Goal: Complete application form

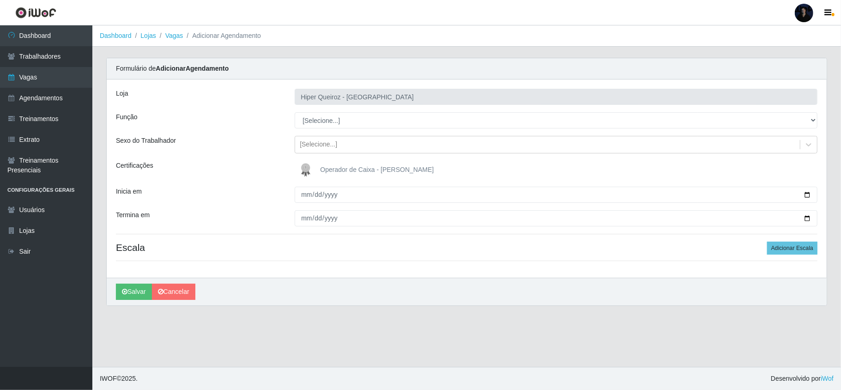
click at [325, 119] on select "[Selecione...] Embalador Embalador + Embalador ++ Repositor Repositor + Reposit…" at bounding box center [556, 120] width 523 height 16
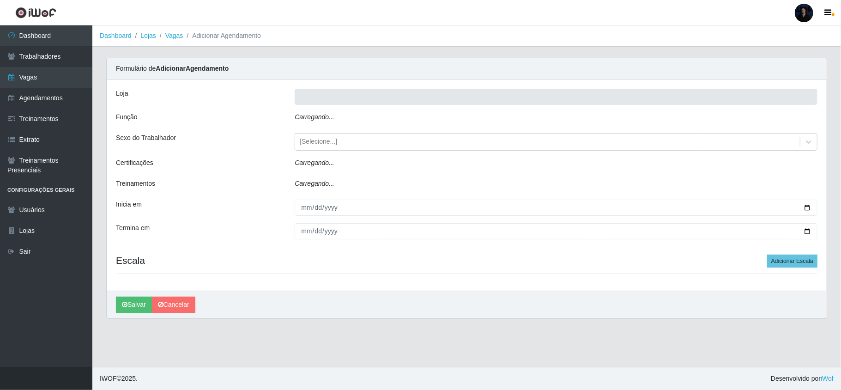
type input "Hiper Queiroz - [GEOGRAPHIC_DATA]"
click at [310, 124] on div "Carregando..." at bounding box center [556, 118] width 537 height 13
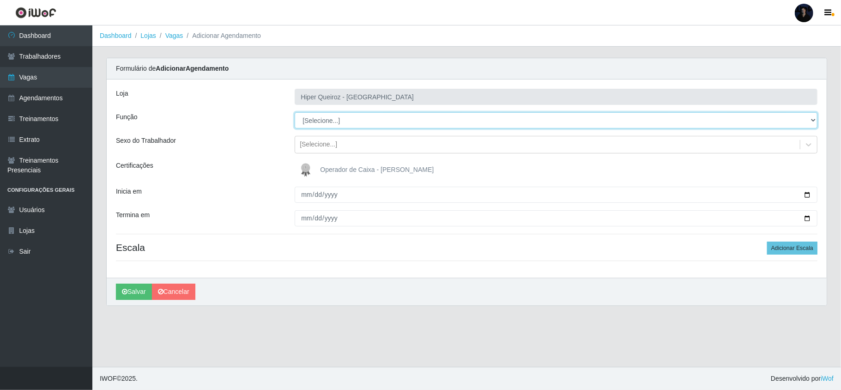
click at [317, 117] on select "[Selecione...] ASG ASG + ASG ++ Embalador Embalador + Embalador ++ Repositor Re…" at bounding box center [556, 120] width 523 height 16
select select "16"
click at [295, 113] on select "[Selecione...] ASG ASG + ASG ++ Embalador Embalador + Embalador ++ Repositor Re…" at bounding box center [556, 120] width 523 height 16
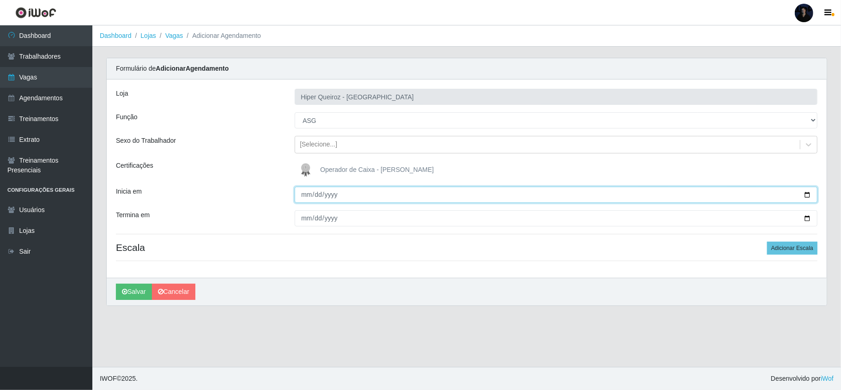
click at [804, 191] on input "Inicia em" at bounding box center [556, 195] width 523 height 16
type input "[DATE]"
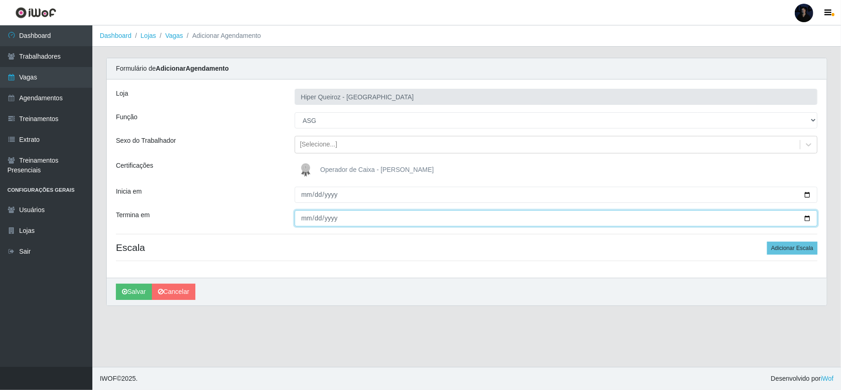
click at [807, 217] on input "Termina em" at bounding box center [556, 218] width 523 height 16
type input "[DATE]"
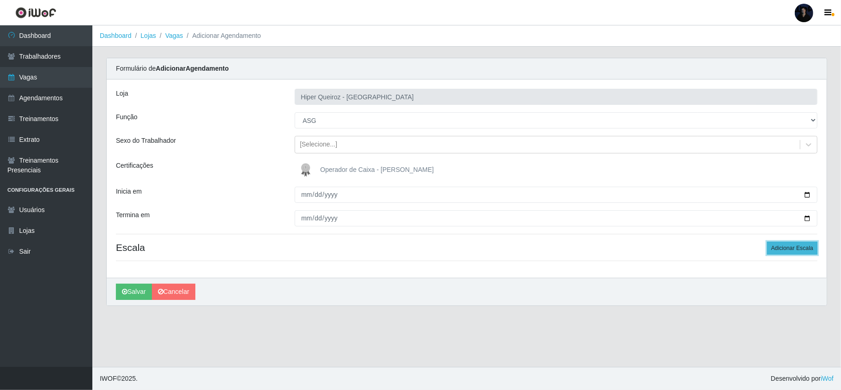
click at [781, 249] on button "Adicionar Escala" at bounding box center [792, 248] width 50 height 13
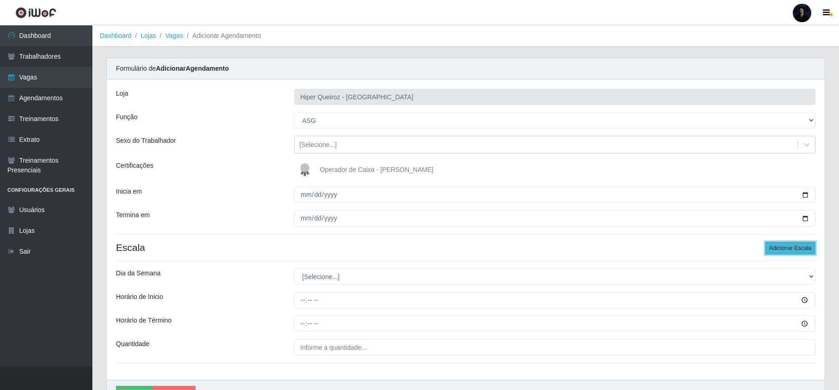
click at [781, 249] on button "Adicionar Escala" at bounding box center [790, 248] width 50 height 13
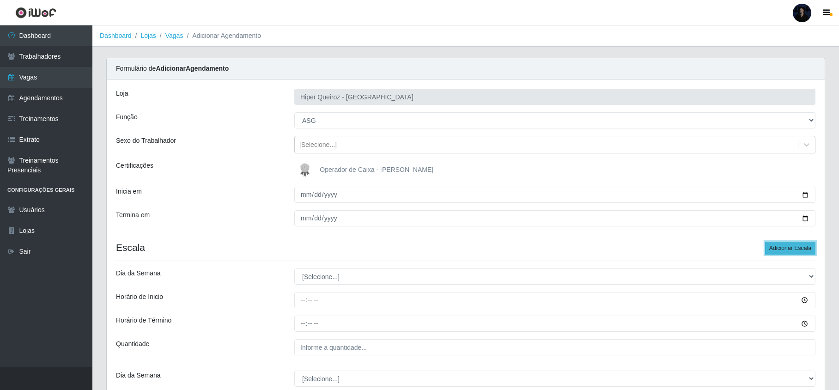
click at [781, 249] on button "Adicionar Escala" at bounding box center [790, 248] width 50 height 13
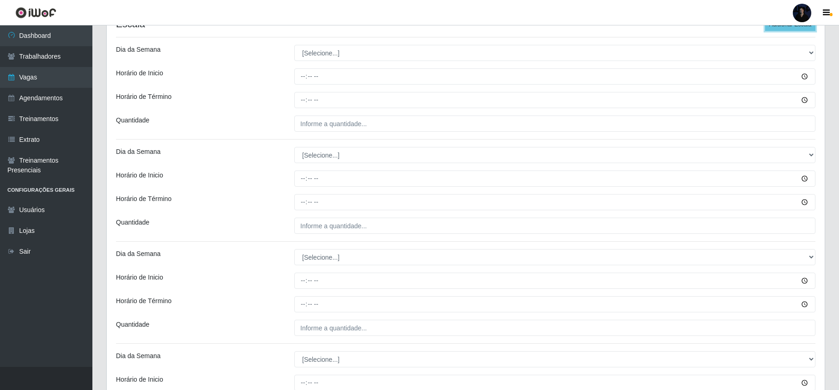
scroll to position [185, 0]
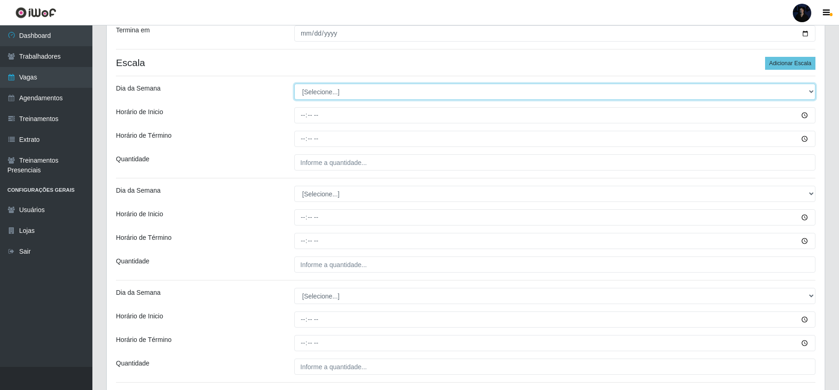
click at [326, 93] on select "[Selecione...] Segunda Terça Quarta Quinta Sexta Sábado Domingo" at bounding box center [554, 92] width 521 height 16
select select "1"
click at [294, 85] on select "[Selecione...] Segunda Terça Quarta Quinta Sexta Sábado Domingo" at bounding box center [554, 92] width 521 height 16
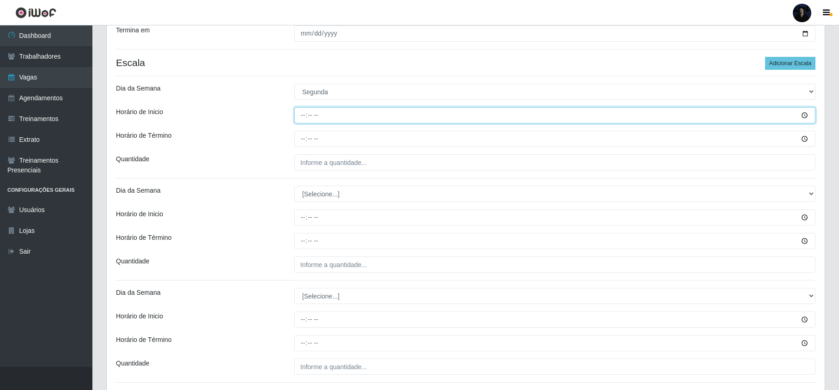
click at [300, 116] on input "Horário de Inicio" at bounding box center [554, 115] width 521 height 16
type input "13:00"
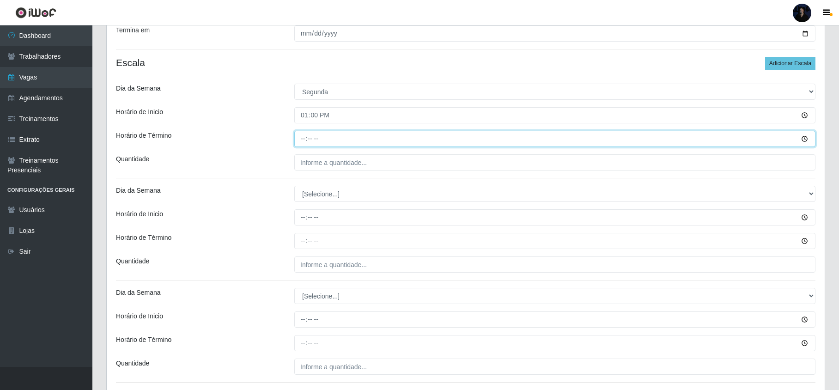
click at [303, 136] on input "Horário de Término" at bounding box center [554, 139] width 521 height 16
type input "19:00"
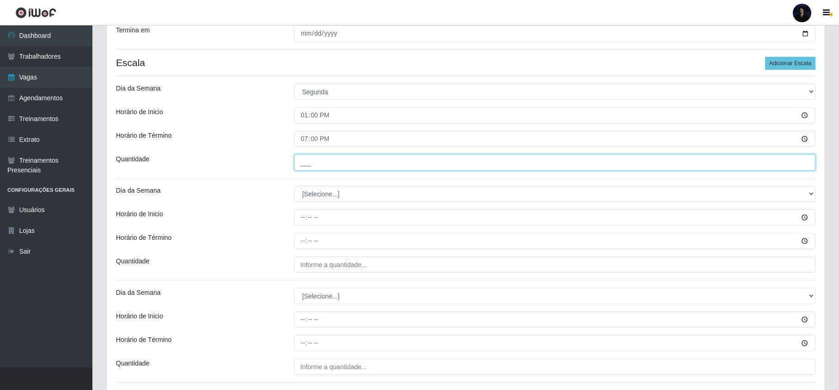
click at [309, 163] on input "___" at bounding box center [554, 162] width 521 height 16
type input "1__"
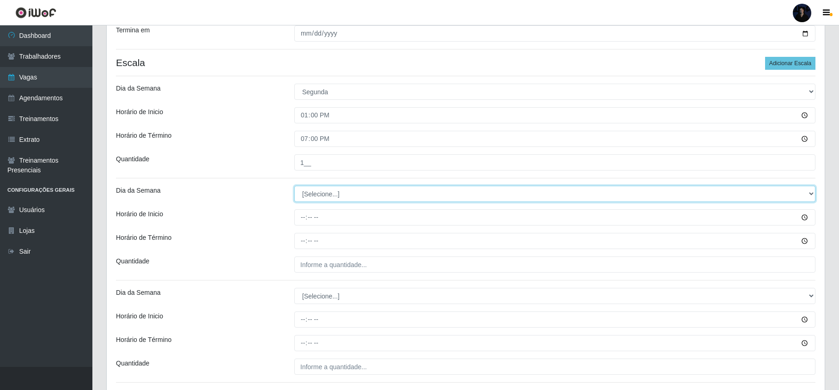
click at [306, 191] on select "[Selecione...] Segunda Terça Quarta Quinta Sexta Sábado Domingo" at bounding box center [554, 194] width 521 height 16
click at [294, 187] on select "[Selecione...] Segunda Terça Quarta Quinta Sexta Sábado Domingo" at bounding box center [554, 194] width 521 height 16
click at [324, 193] on select "[Selecione...] Segunda Terça Quarta Quinta Sexta Sábado Domingo" at bounding box center [554, 194] width 521 height 16
select select "2"
click at [294, 187] on select "[Selecione...] Segunda Terça Quarta Quinta Sexta Sábado Domingo" at bounding box center [554, 194] width 521 height 16
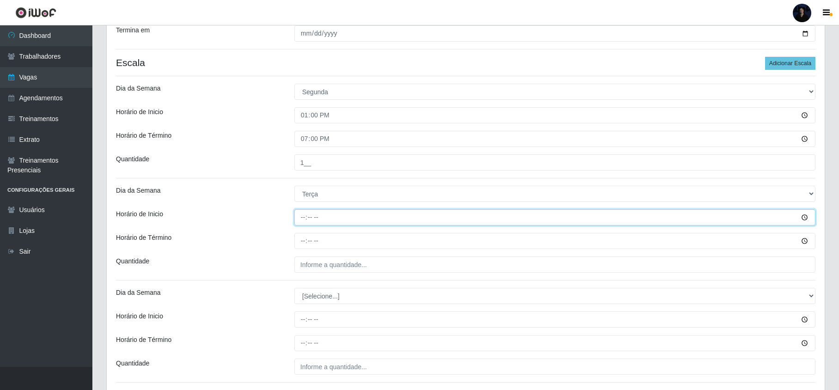
click at [300, 220] on input "Horário de Inicio" at bounding box center [554, 217] width 521 height 16
type input "13:00"
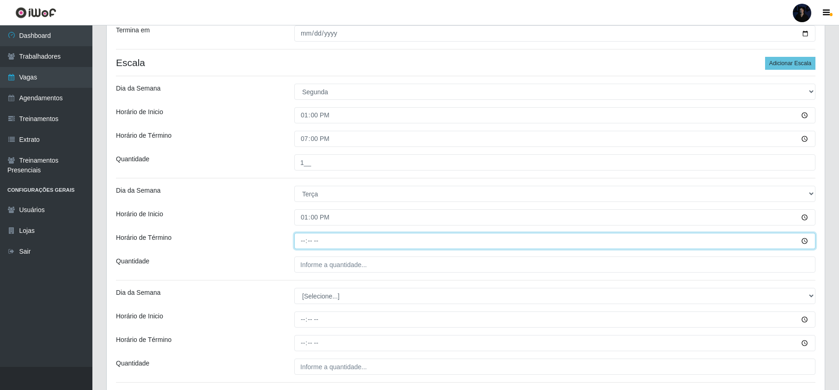
click at [301, 243] on input "Horário de Término" at bounding box center [554, 241] width 521 height 16
type input "19:00"
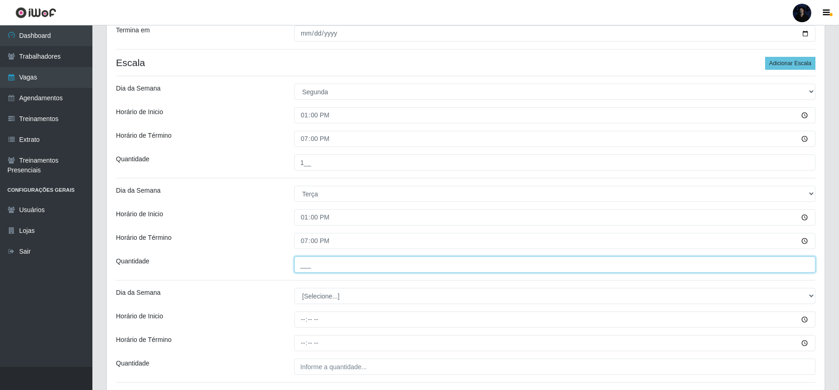
click at [301, 264] on input "___" at bounding box center [554, 264] width 521 height 16
type input "1__"
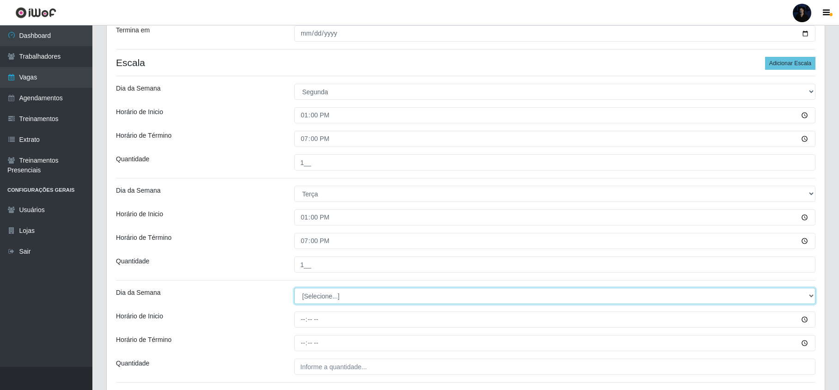
click at [329, 297] on select "[Selecione...] Segunda Terça Quarta Quinta Sexta Sábado Domingo" at bounding box center [554, 296] width 521 height 16
select select "3"
click at [294, 289] on select "[Selecione...] Segunda Terça Quarta Quinta Sexta Sábado Domingo" at bounding box center [554, 296] width 521 height 16
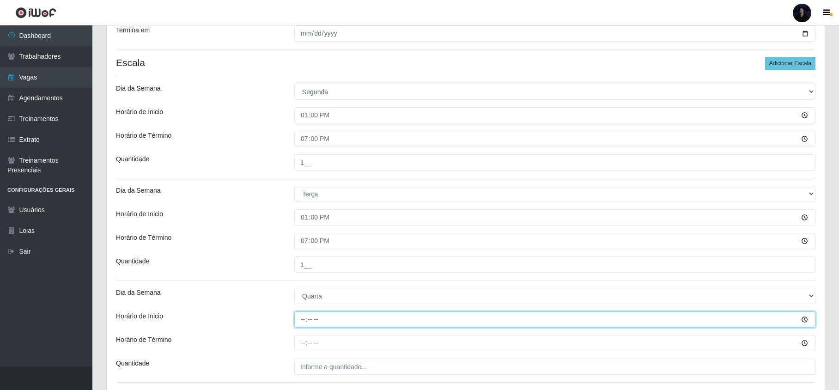
click at [300, 322] on input "Horário de Inicio" at bounding box center [554, 319] width 521 height 16
type input "13:00"
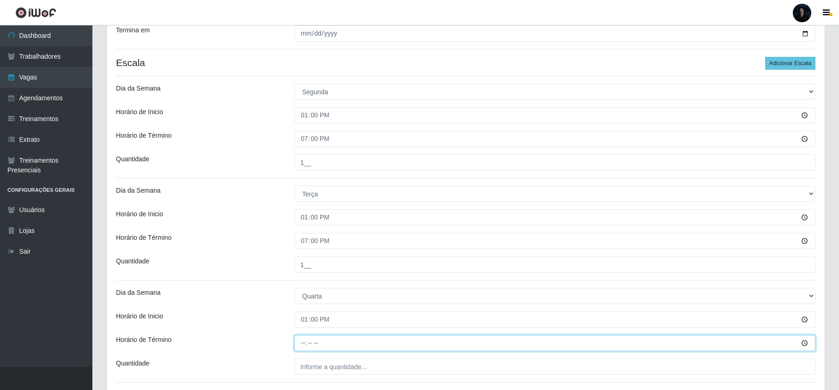
click at [306, 340] on input "Horário de Término" at bounding box center [554, 343] width 521 height 16
type input "19:00"
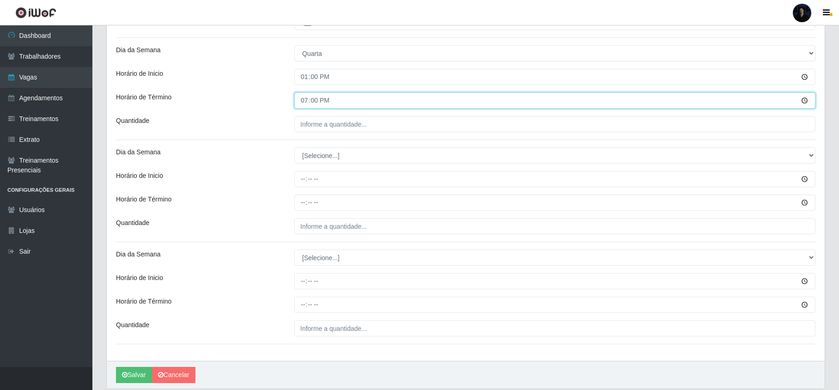
scroll to position [431, 0]
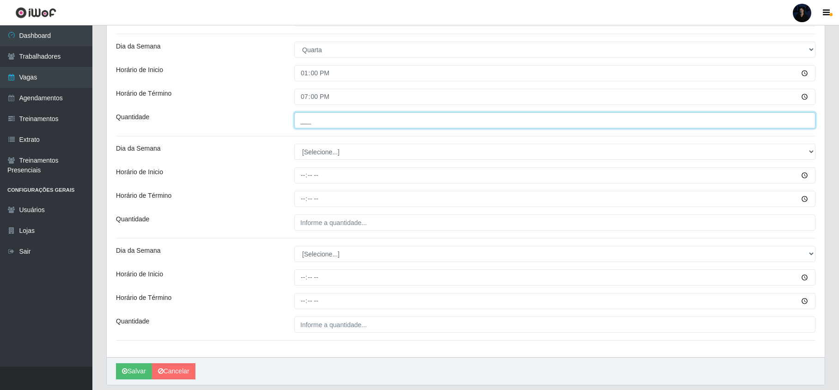
click at [307, 115] on input "___" at bounding box center [554, 120] width 521 height 16
type input "1__"
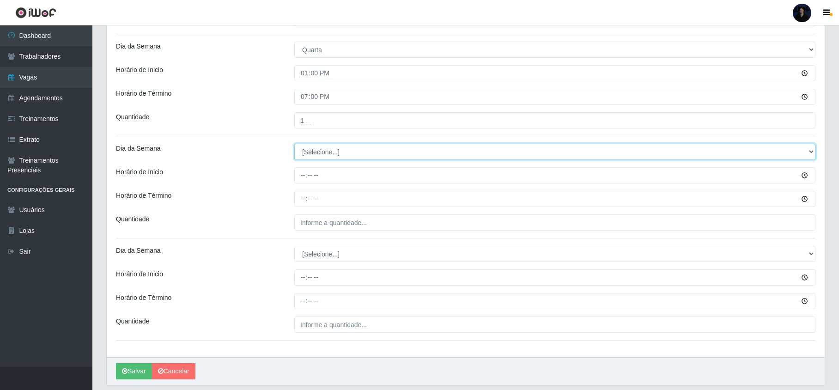
click at [316, 154] on select "[Selecione...] Segunda Terça Quarta Quinta Sexta Sábado Domingo" at bounding box center [554, 152] width 521 height 16
select select "4"
click at [294, 145] on select "[Selecione...] Segunda Terça Quarta Quinta Sexta Sábado Domingo" at bounding box center [554, 152] width 521 height 16
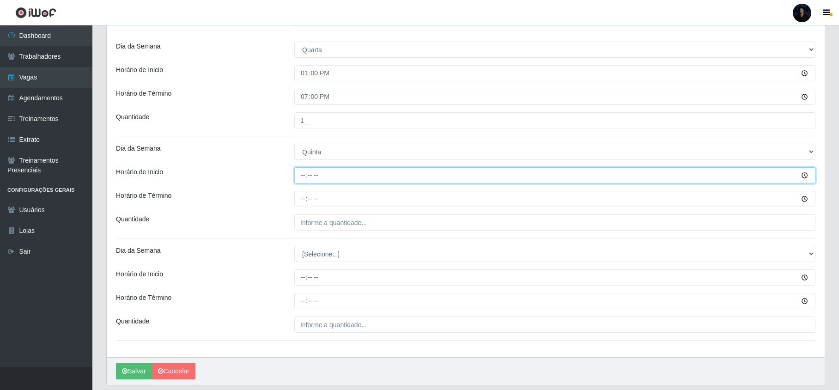
click at [307, 172] on input "Horário de Inicio" at bounding box center [554, 175] width 521 height 16
type input "13:00"
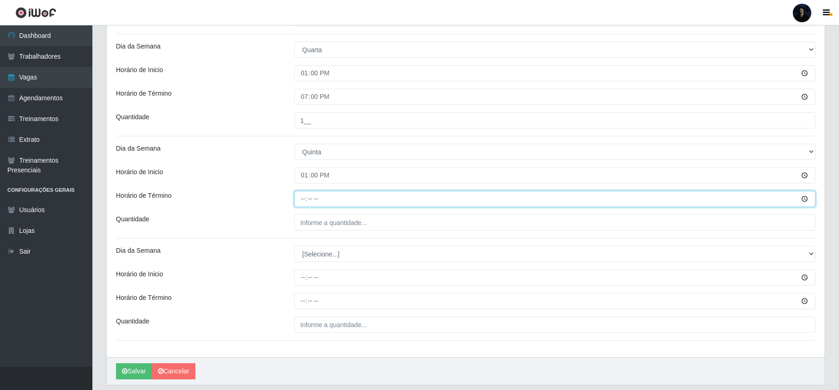
click at [304, 205] on input "Horário de Término" at bounding box center [554, 199] width 521 height 16
type input "19:00"
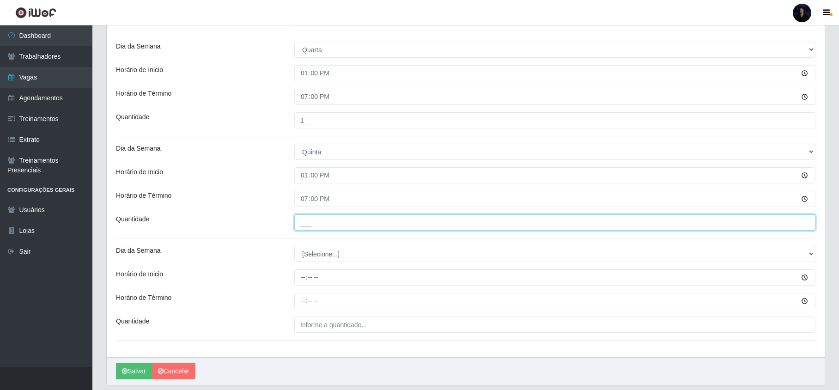
click at [306, 223] on input "___" at bounding box center [554, 222] width 521 height 16
type input "1__"
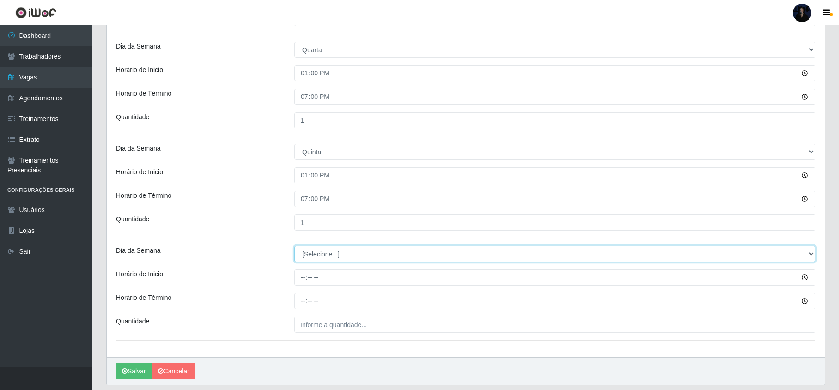
click at [308, 254] on select "[Selecione...] Segunda Terça Quarta Quinta Sexta Sábado Domingo" at bounding box center [554, 254] width 521 height 16
select select "5"
click at [294, 247] on select "[Selecione...] Segunda Terça Quarta Quinta Sexta Sábado Domingo" at bounding box center [554, 254] width 521 height 16
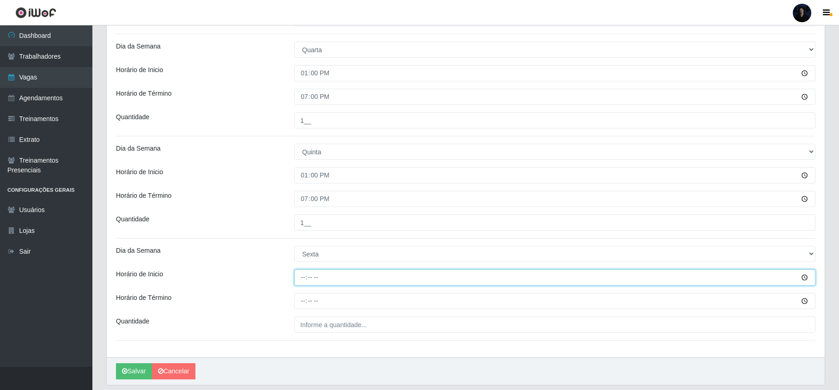
click at [305, 278] on input "Horário de Inicio" at bounding box center [554, 277] width 521 height 16
type input "13:00"
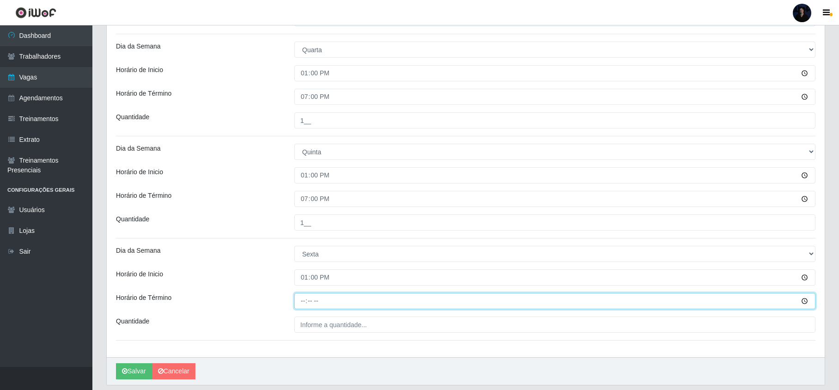
click at [303, 302] on input "Horário de Término" at bounding box center [554, 301] width 521 height 16
type input "19:00"
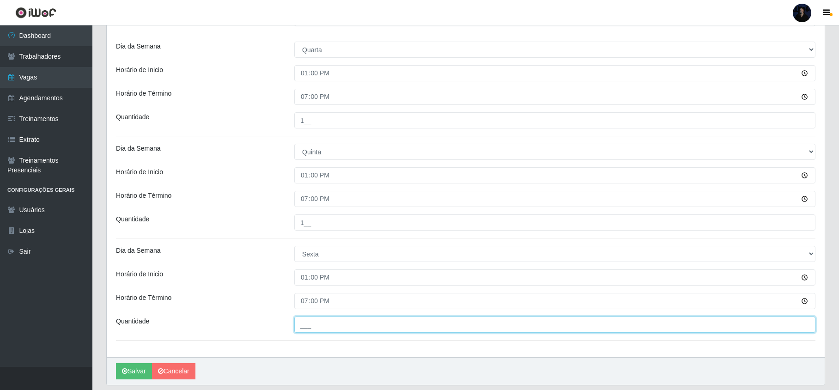
click at [305, 326] on input "___" at bounding box center [554, 324] width 521 height 16
type input "1__"
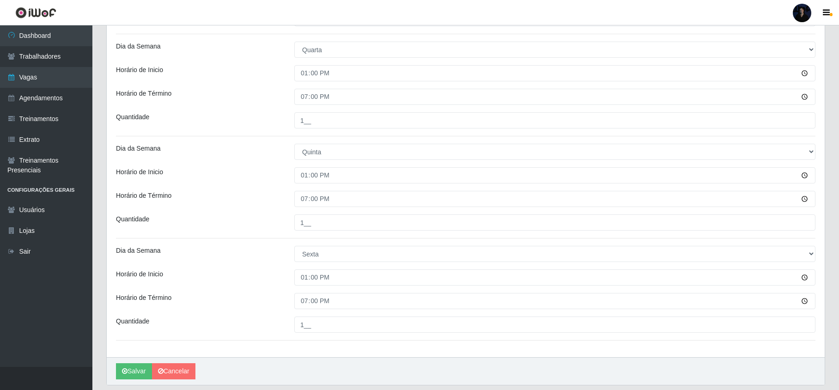
click at [321, 343] on div "Loja Hiper Queiroz - Nova Betânia Função [Selecione...] ASG ASG + ASG ++ Embala…" at bounding box center [466, 2] width 718 height 709
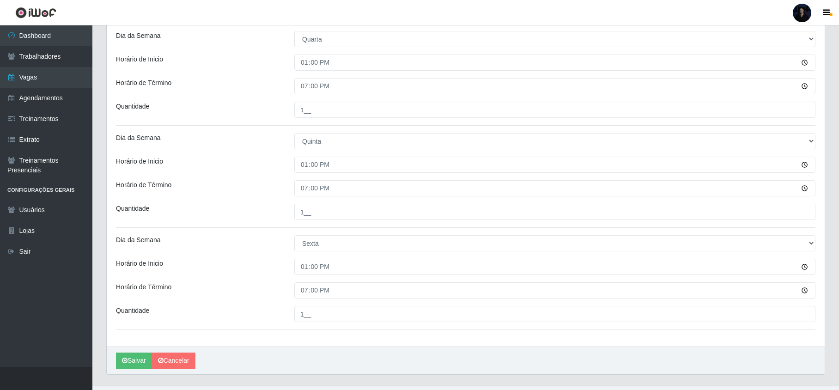
scroll to position [463, 0]
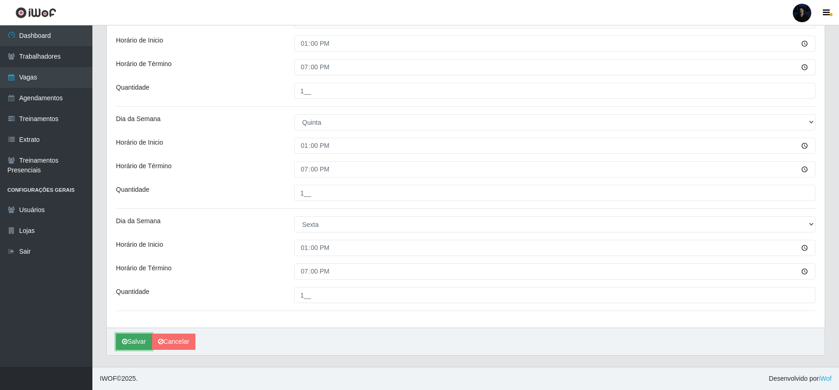
click at [129, 342] on button "Salvar" at bounding box center [134, 342] width 36 height 16
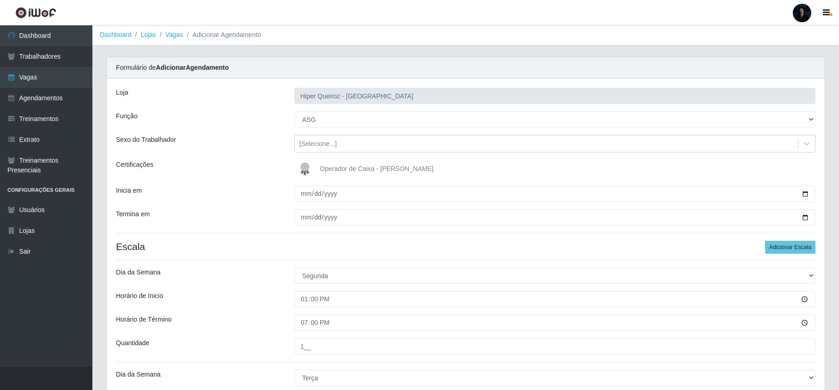
scroll to position [0, 0]
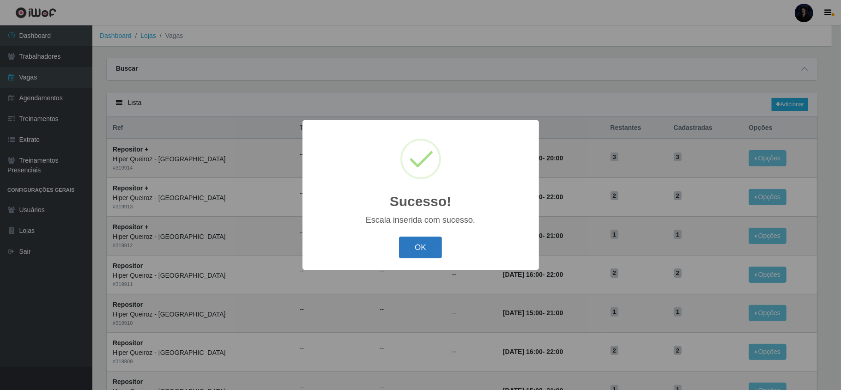
click at [412, 247] on button "OK" at bounding box center [420, 248] width 43 height 22
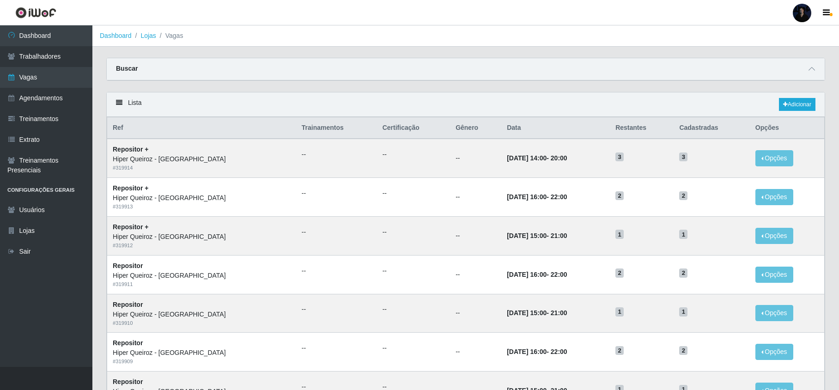
click at [775, 106] on div "Lista Adicionar" at bounding box center [466, 104] width 718 height 24
click at [783, 106] on icon at bounding box center [785, 105] width 5 height 6
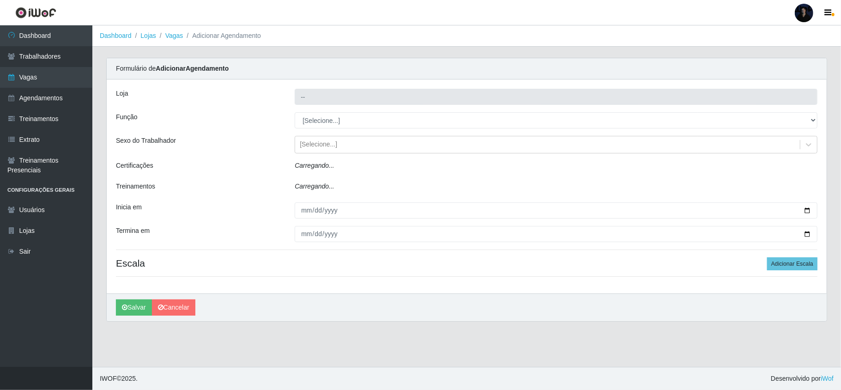
type input "Hiper Queiroz - [GEOGRAPHIC_DATA]"
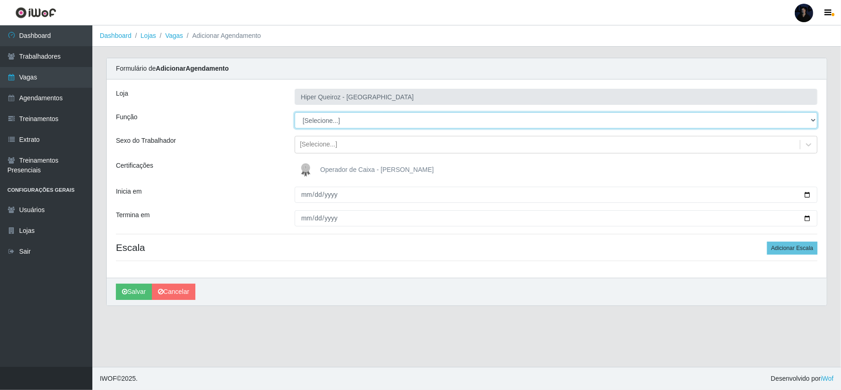
click at [356, 122] on select "[Selecione...] ASG ASG + ASG ++ Embalador Embalador + Embalador ++ Repositor Re…" at bounding box center [556, 120] width 523 height 16
select select "79"
click at [295, 113] on select "[Selecione...] ASG ASG + ASG ++ Embalador Embalador + Embalador ++ Repositor Re…" at bounding box center [556, 120] width 523 height 16
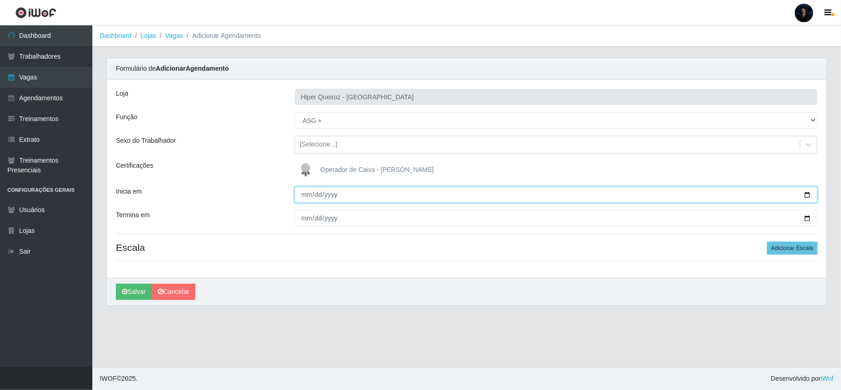
click at [806, 194] on input "Inicia em" at bounding box center [556, 195] width 523 height 16
type input "[DATE]"
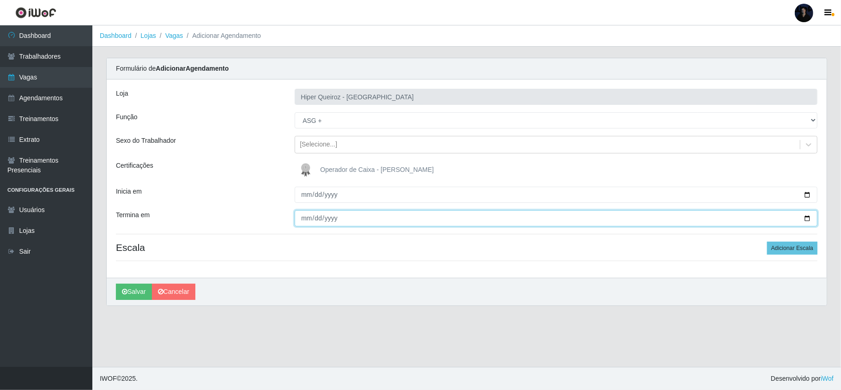
click at [804, 215] on input "Termina em" at bounding box center [556, 218] width 523 height 16
type input "[DATE]"
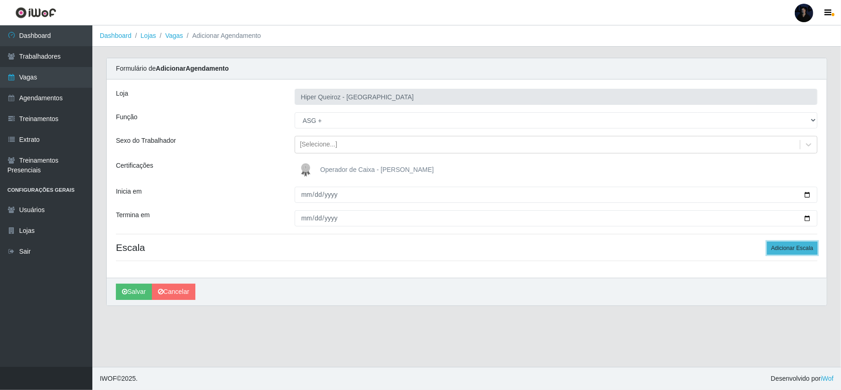
click at [799, 251] on button "Adicionar Escala" at bounding box center [792, 248] width 50 height 13
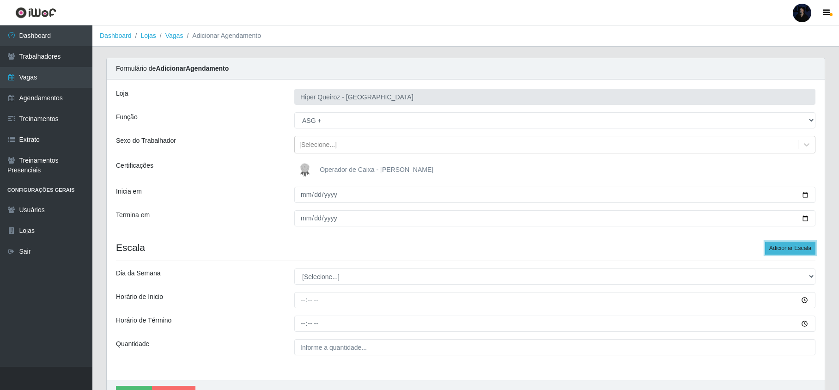
click at [797, 251] on button "Adicionar Escala" at bounding box center [790, 248] width 50 height 13
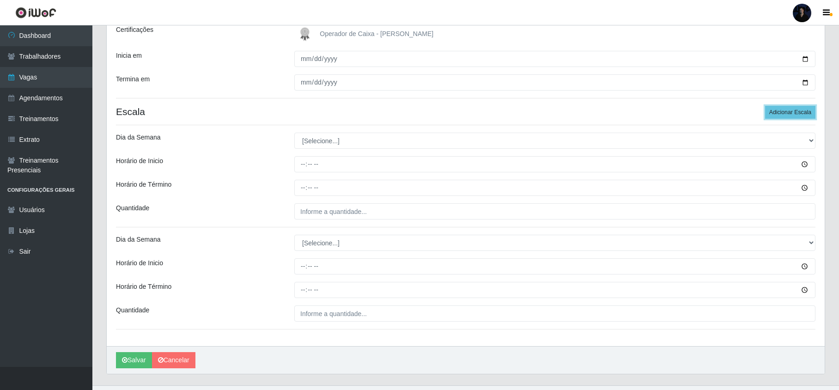
scroll to position [156, 0]
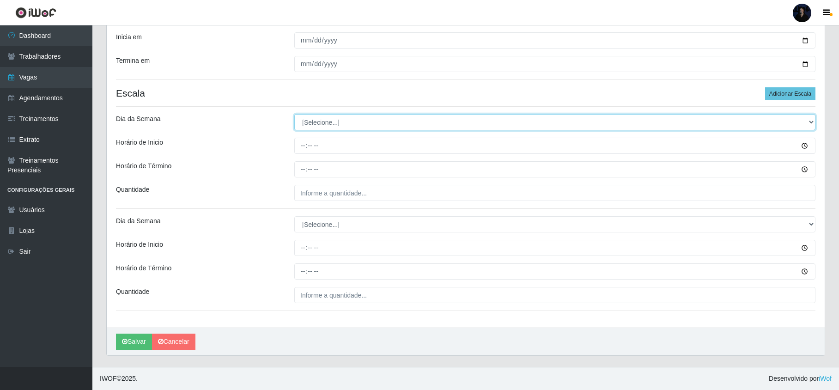
click at [326, 115] on select "[Selecione...] Segunda Terça Quarta Quinta Sexta Sábado Domingo" at bounding box center [554, 122] width 521 height 16
click at [328, 119] on select "[Selecione...] Segunda Terça Quarta Quinta Sexta Sábado Domingo" at bounding box center [554, 122] width 521 height 16
select select "6"
click at [294, 114] on select "[Selecione...] Segunda Terça Quarta Quinta Sexta Sábado Domingo" at bounding box center [554, 122] width 521 height 16
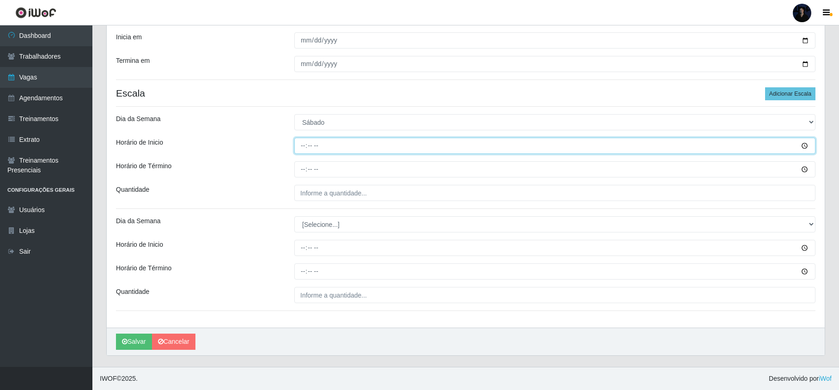
click at [301, 142] on input "Horário de Inicio" at bounding box center [554, 146] width 521 height 16
type input "13:00"
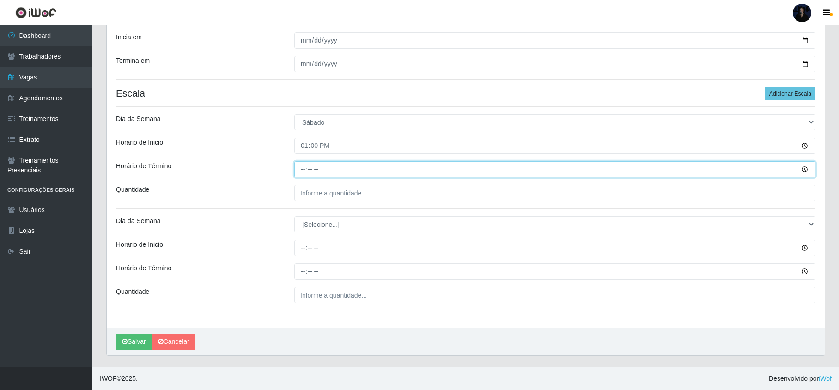
click at [299, 169] on input "Horário de Término" at bounding box center [554, 169] width 521 height 16
type input "19:00"
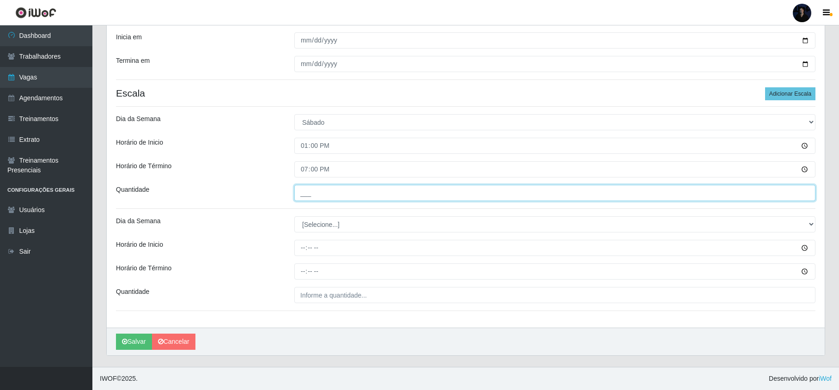
click at [296, 189] on input "___" at bounding box center [554, 193] width 521 height 16
type input "1__"
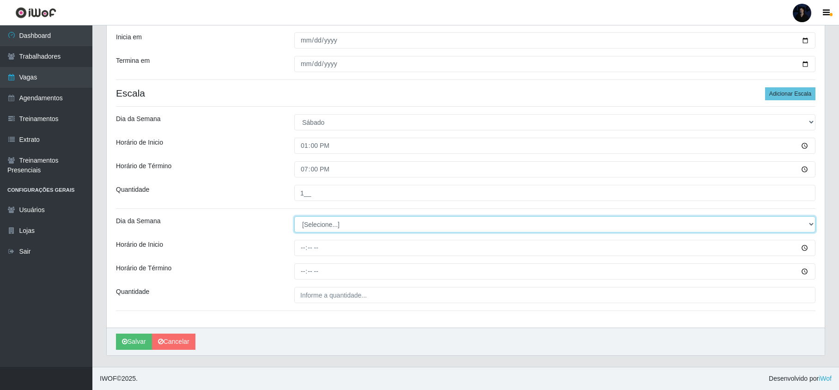
click at [314, 223] on select "[Selecione...] Segunda Terça Quarta Quinta Sexta Sábado Domingo" at bounding box center [554, 224] width 521 height 16
select select "0"
click at [294, 216] on select "[Selecione...] Segunda Terça Quarta Quinta Sexta Sábado Domingo" at bounding box center [554, 224] width 521 height 16
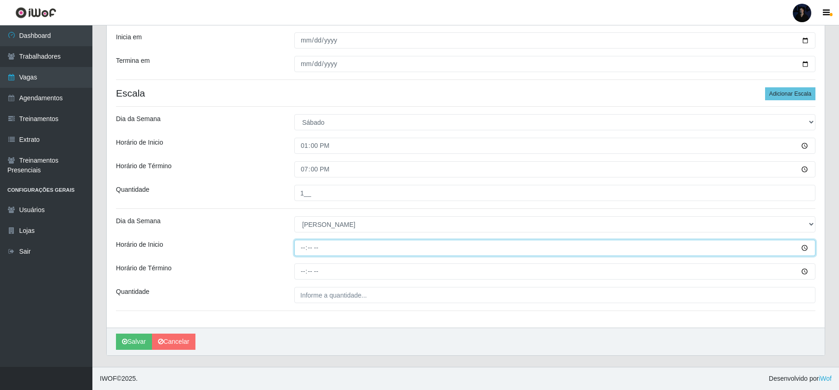
click at [302, 251] on input "Horário de Inicio" at bounding box center [554, 248] width 521 height 16
type input "13:00"
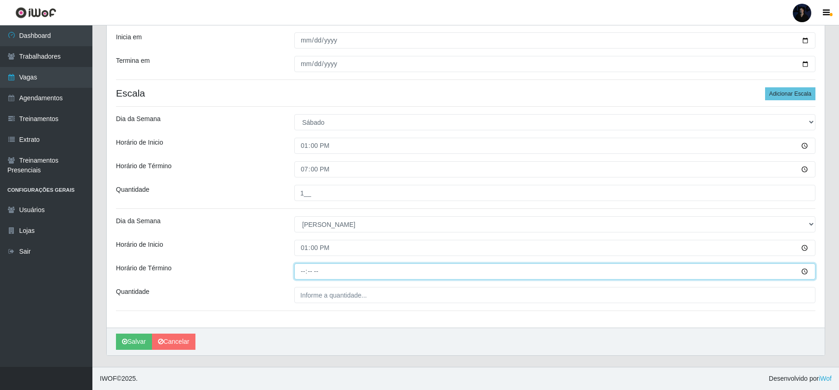
click at [304, 269] on input "Horário de Término" at bounding box center [554, 271] width 521 height 16
type input "19:00"
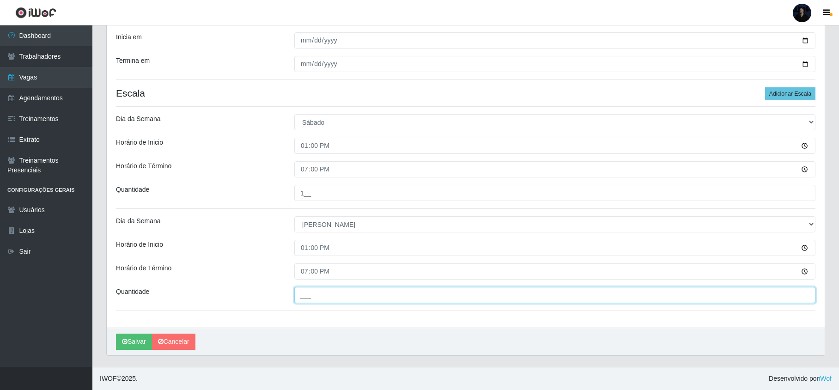
click at [307, 292] on input "___" at bounding box center [554, 295] width 521 height 16
type input "1__"
click at [122, 339] on icon "submit" at bounding box center [125, 341] width 6 height 6
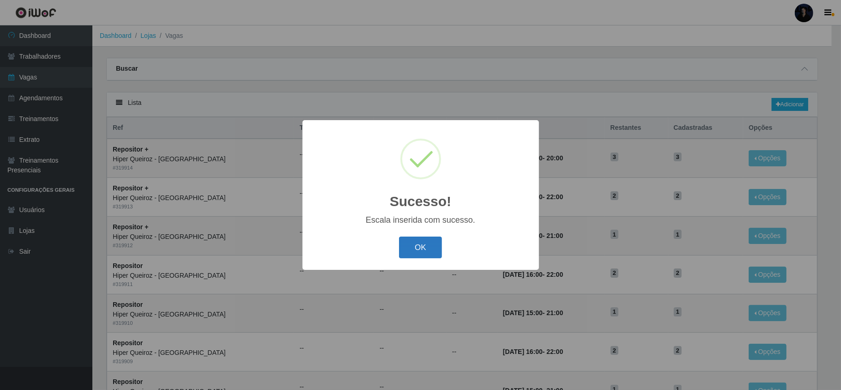
click at [419, 246] on button "OK" at bounding box center [420, 248] width 43 height 22
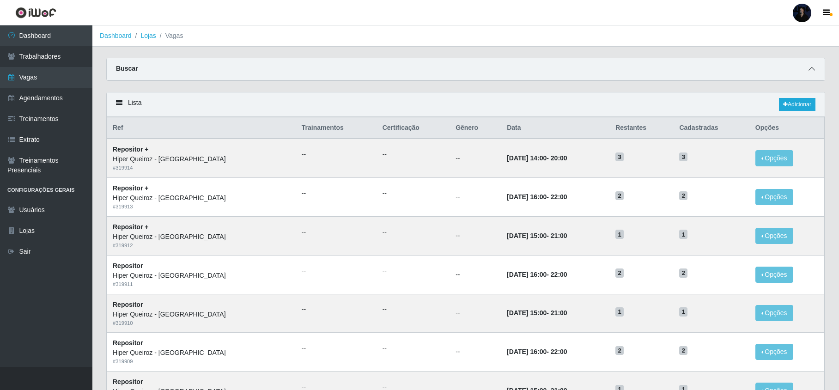
click at [812, 67] on icon at bounding box center [811, 69] width 6 height 6
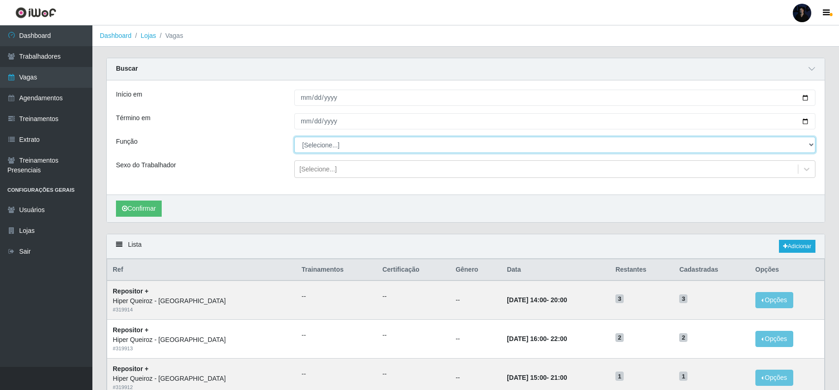
click at [350, 150] on select "[Selecione...] ASG ASG + ASG ++ Embalador Embalador + Embalador ++ Repositor Re…" at bounding box center [554, 145] width 521 height 16
select select "16"
click at [294, 137] on select "[Selecione...] ASG ASG + ASG ++ Embalador Embalador + Embalador ++ Repositor Re…" at bounding box center [554, 145] width 521 height 16
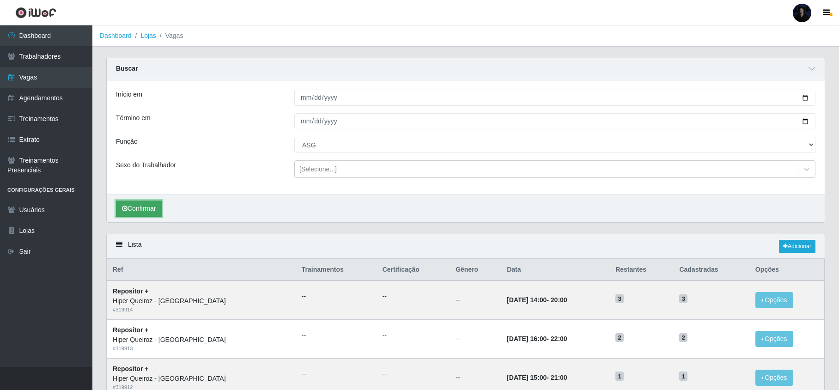
click at [145, 217] on button "Confirmar" at bounding box center [139, 208] width 46 height 16
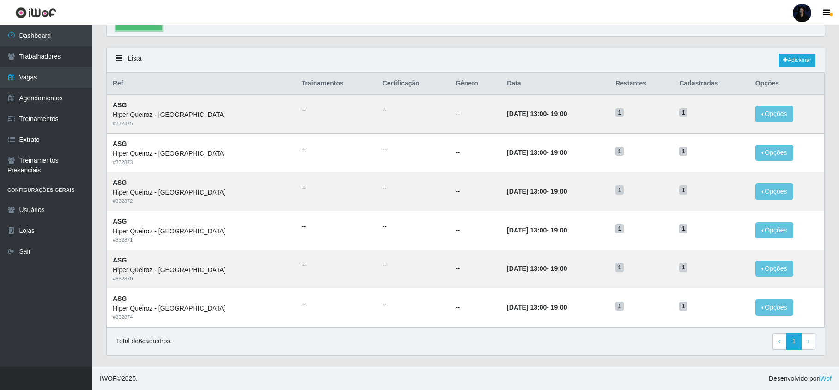
scroll to position [189, 0]
